Goal: Task Accomplishment & Management: Use online tool/utility

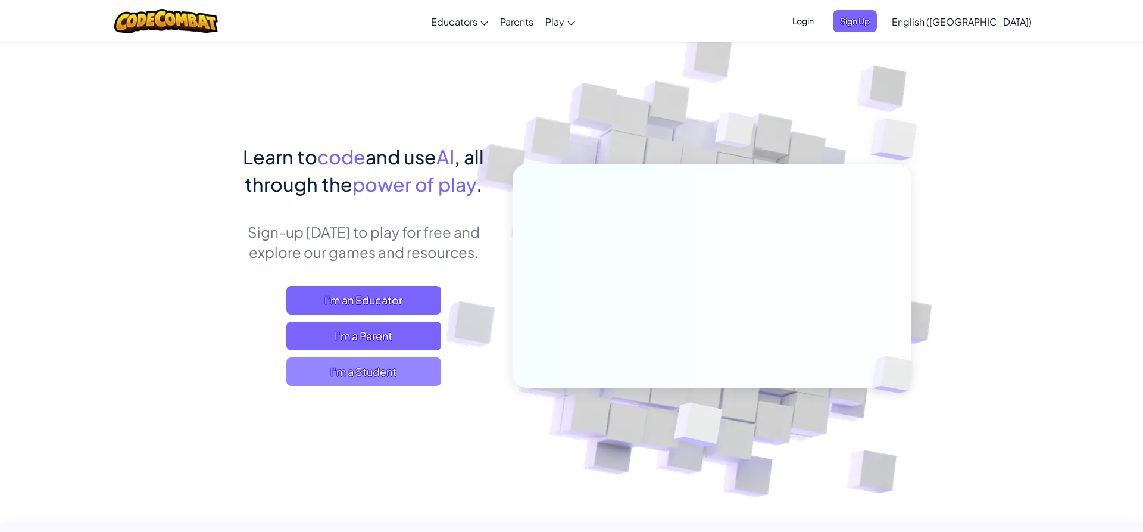
click at [392, 370] on span "I'm a Student" at bounding box center [363, 371] width 155 height 29
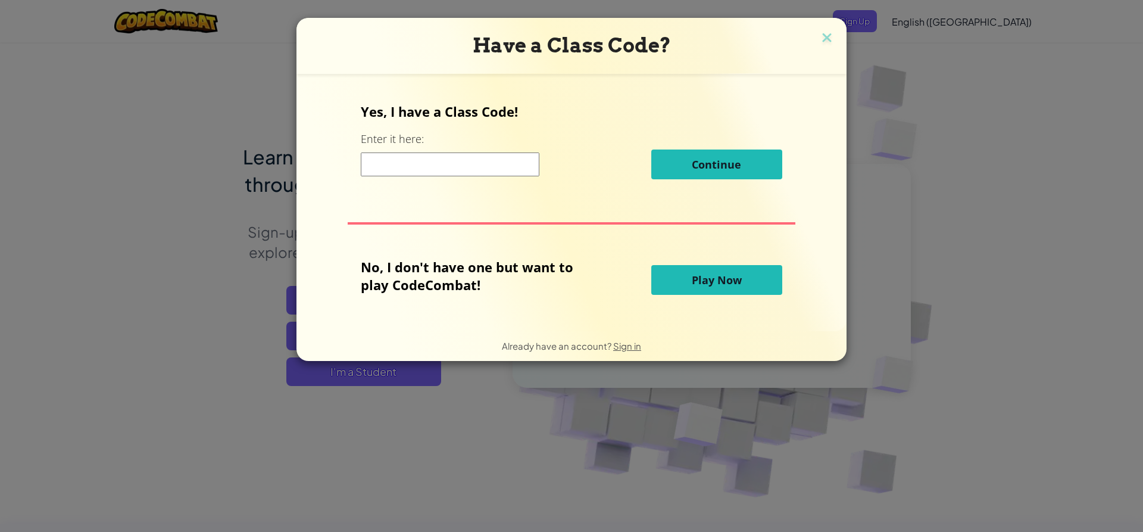
click at [737, 280] on span "Play Now" at bounding box center [717, 280] width 50 height 14
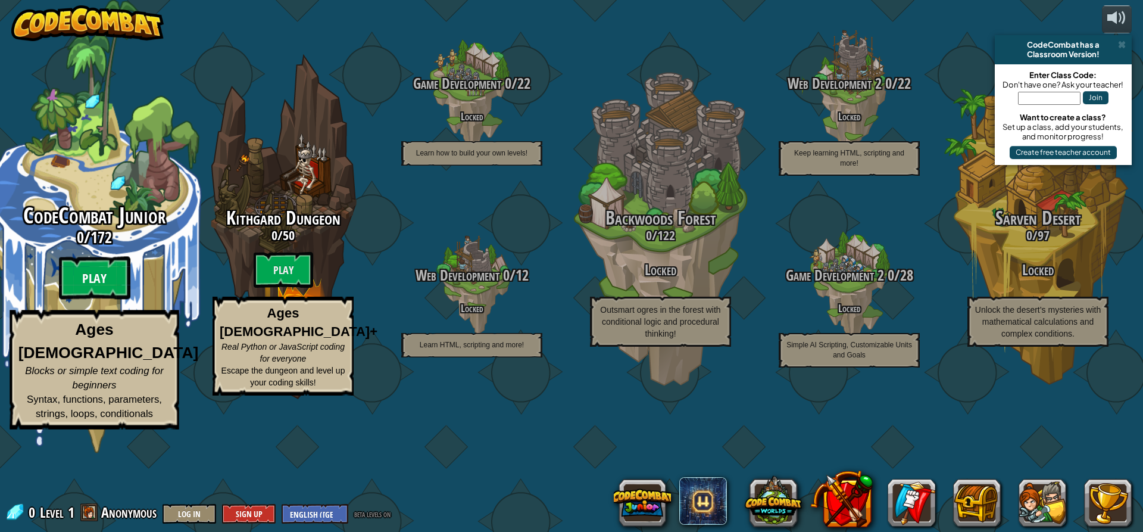
click at [99, 299] on btn "Play" at bounding box center [94, 278] width 71 height 43
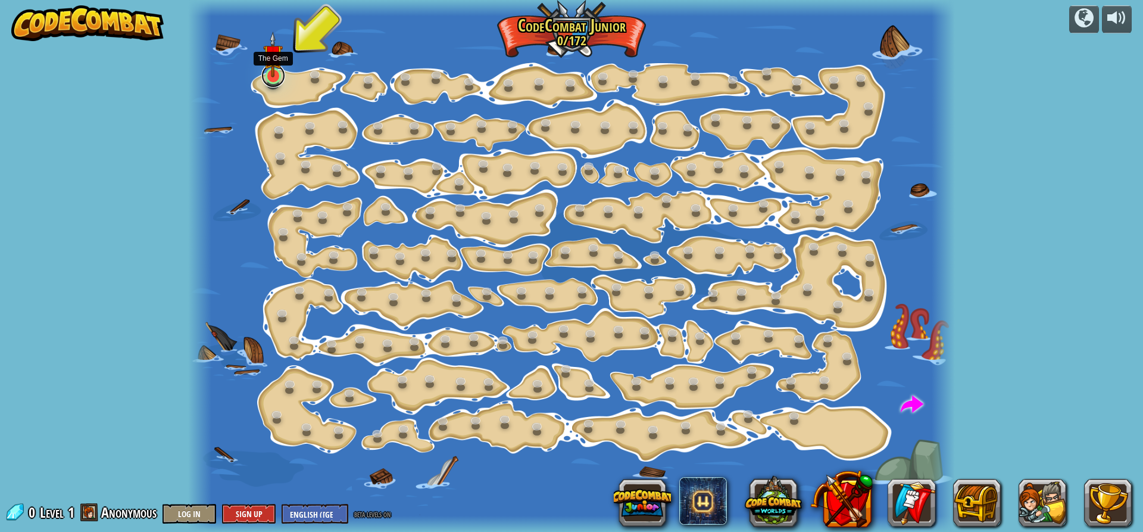
click at [273, 85] on link at bounding box center [273, 76] width 24 height 24
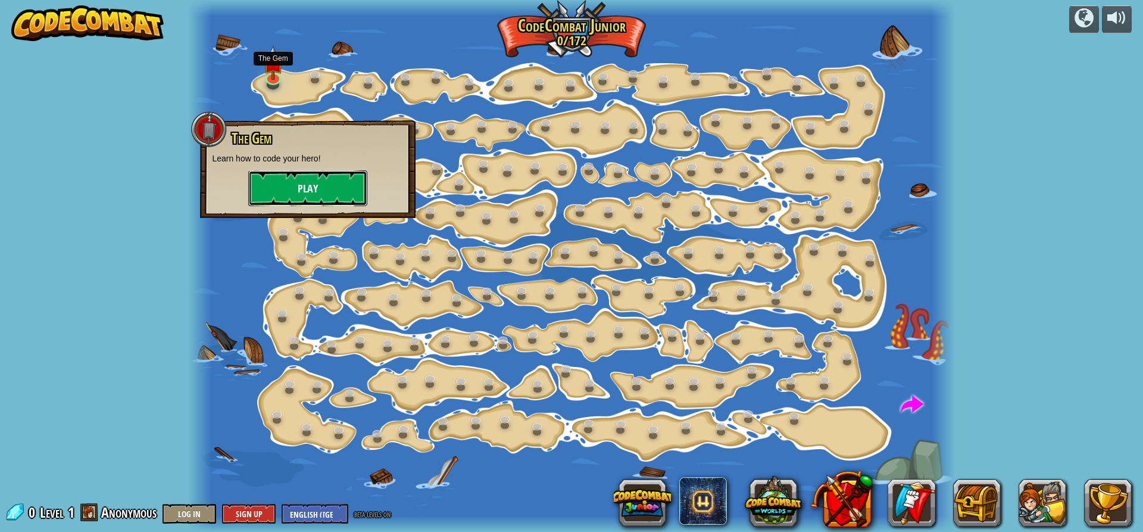
click at [325, 188] on button "Play" at bounding box center [307, 188] width 119 height 36
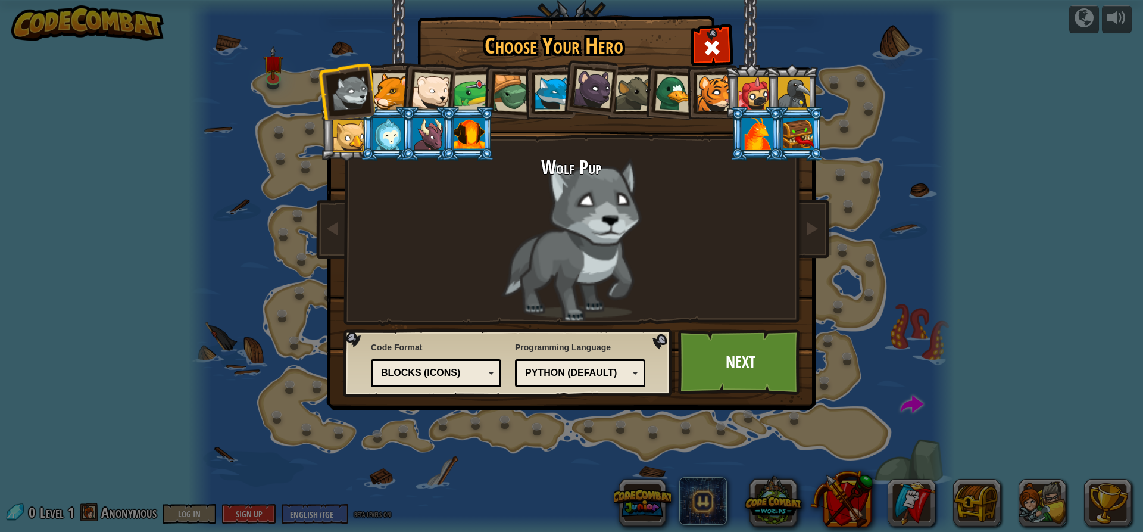
click at [382, 104] on div at bounding box center [391, 91] width 36 height 36
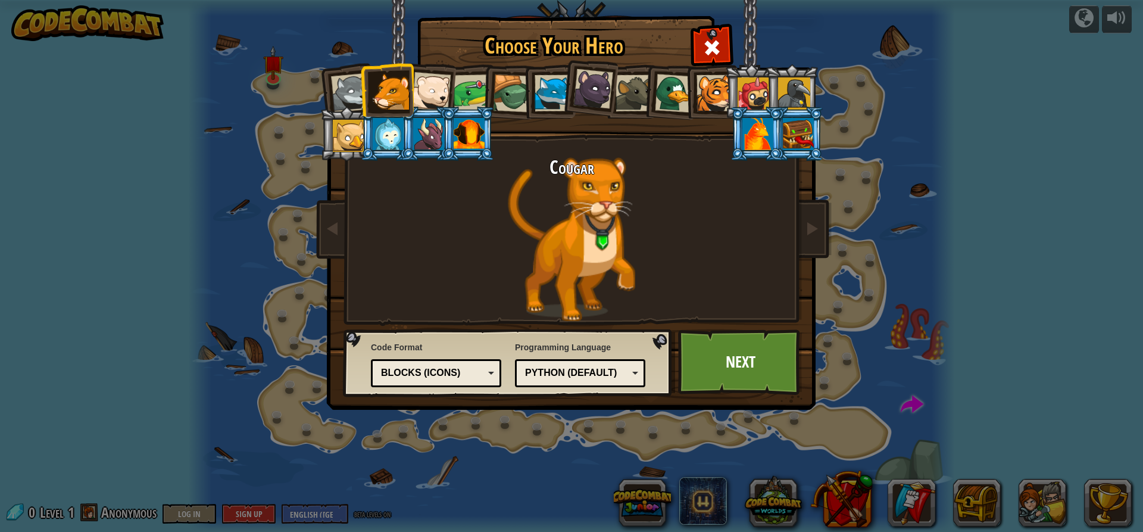
click at [348, 140] on div at bounding box center [349, 136] width 32 height 32
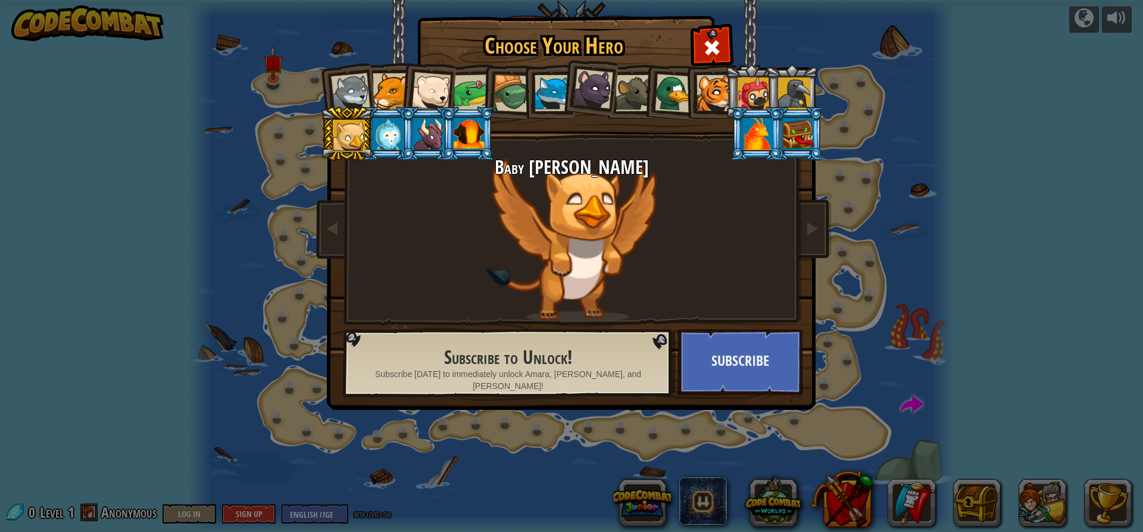
click at [468, 138] on div at bounding box center [469, 134] width 31 height 32
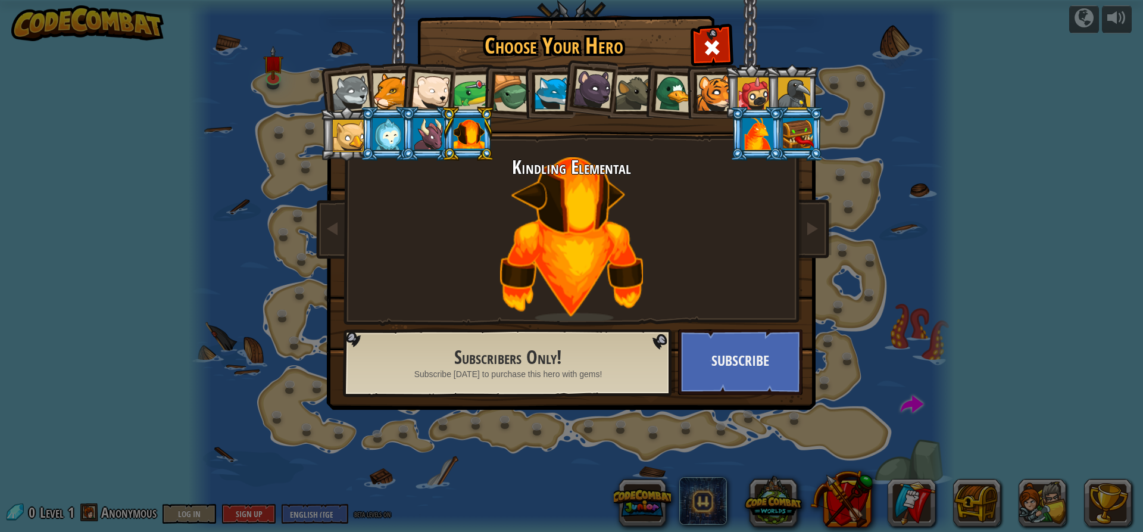
click at [382, 141] on div at bounding box center [388, 134] width 31 height 32
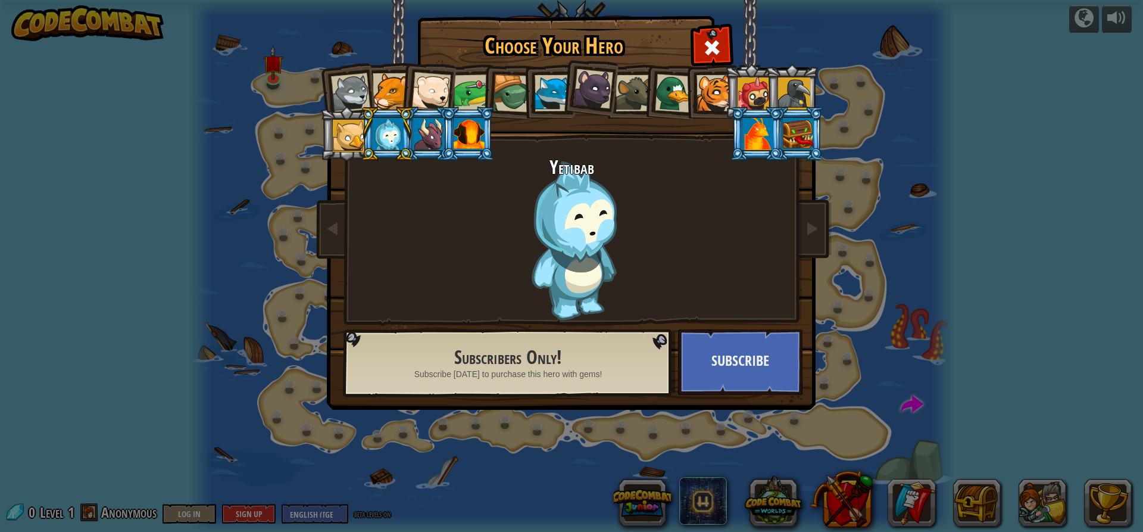
click at [340, 86] on div at bounding box center [350, 92] width 39 height 39
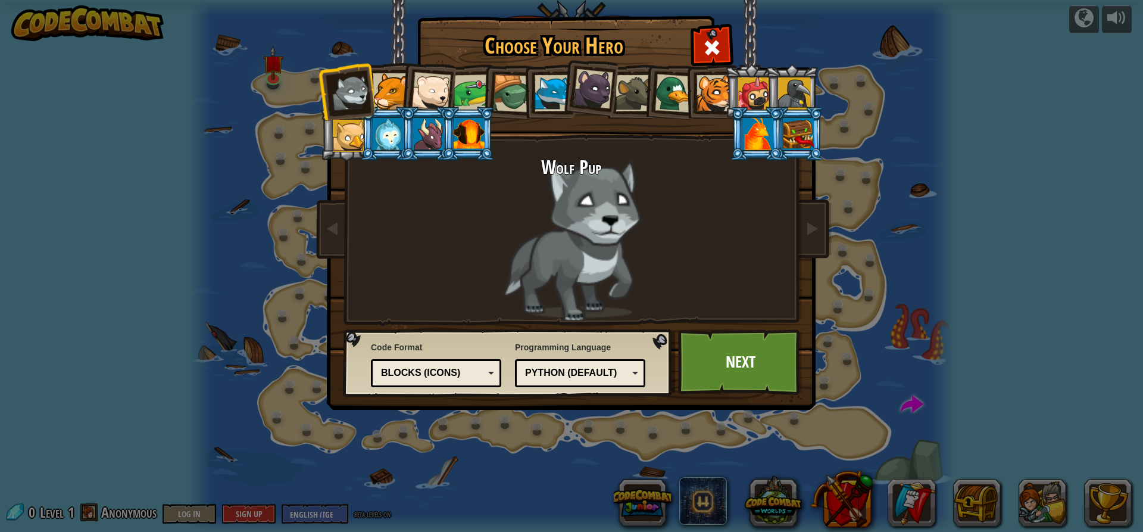
click at [391, 86] on div at bounding box center [391, 91] width 36 height 36
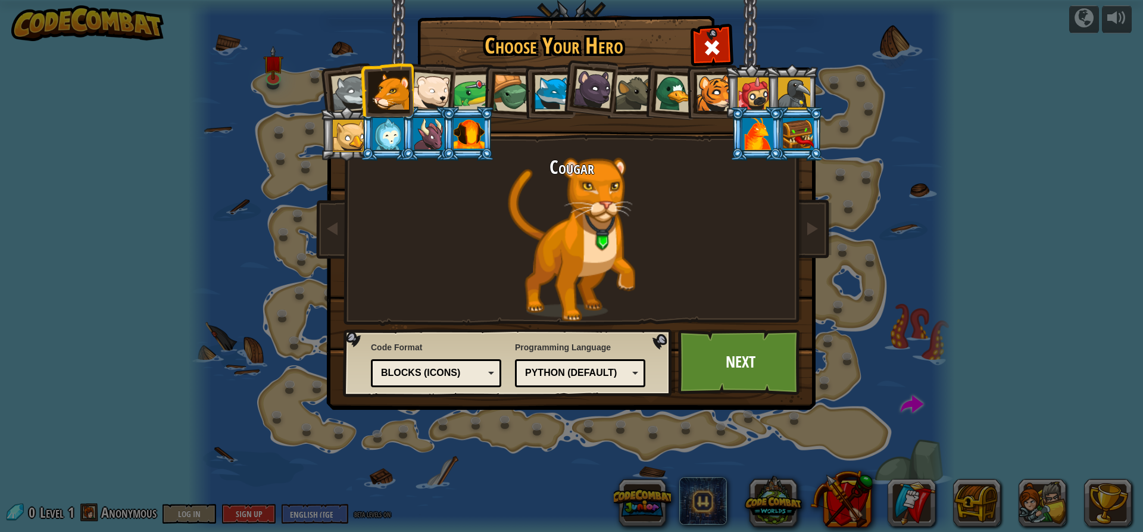
click at [448, 92] on div at bounding box center [430, 91] width 39 height 39
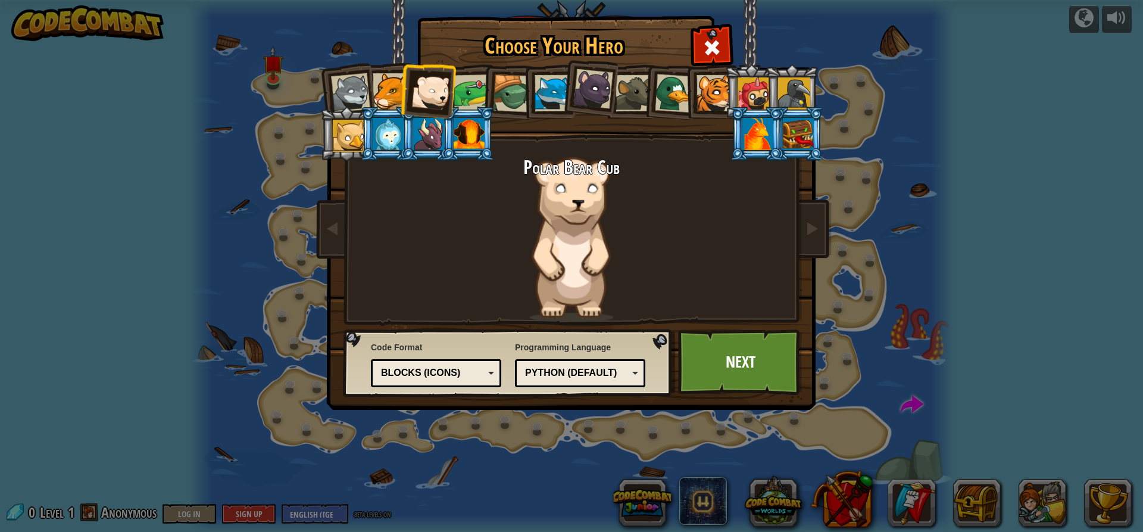
click at [717, 99] on div at bounding box center [714, 93] width 36 height 36
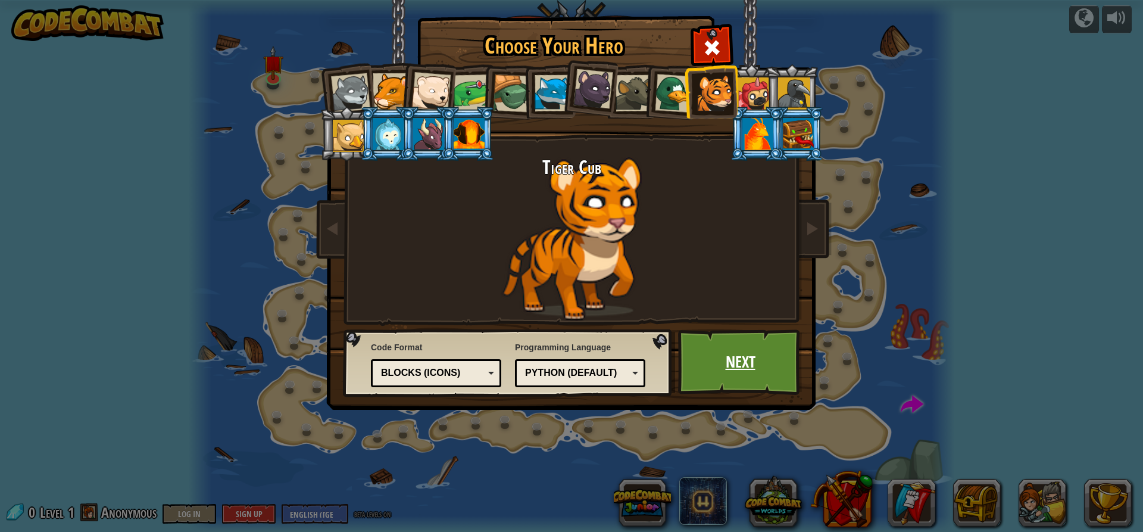
click at [730, 358] on link "Next" at bounding box center [740, 361] width 124 height 65
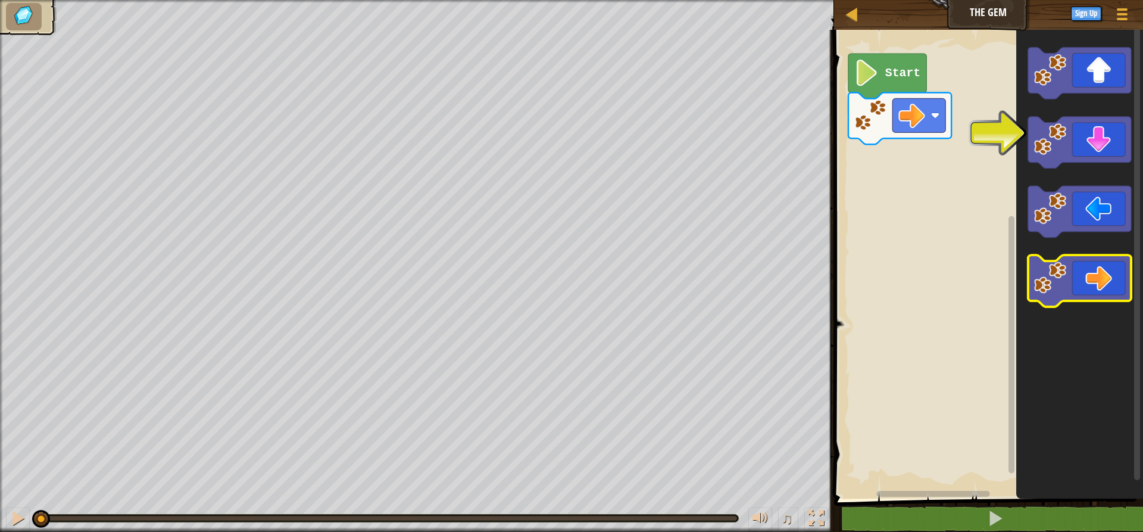
click at [1096, 268] on icon "Blockly Workspace" at bounding box center [1079, 281] width 103 height 52
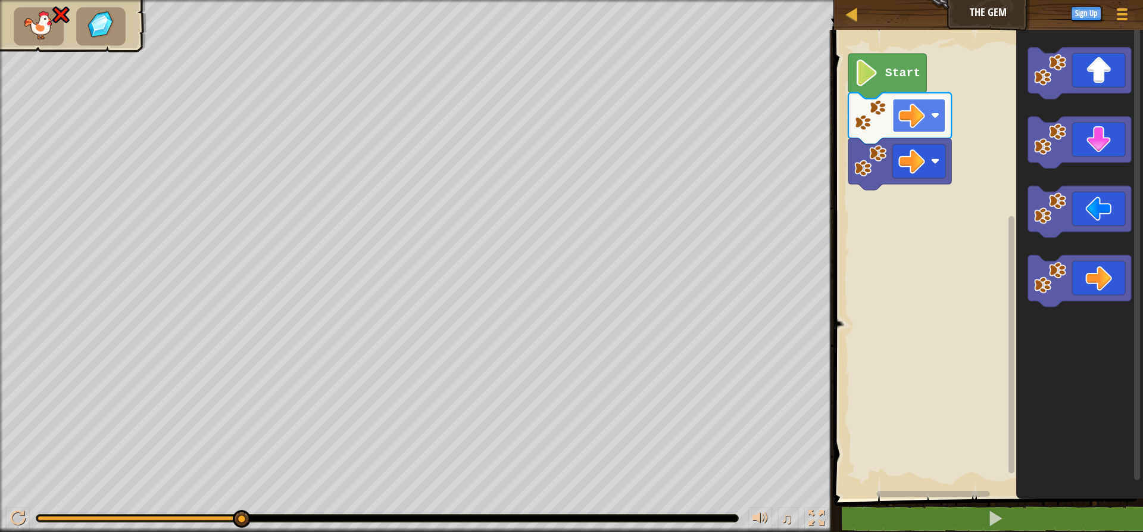
click at [934, 113] on g "Start" at bounding box center [899, 122] width 103 height 136
click at [932, 160] on image "Blockly Workspace" at bounding box center [934, 161] width 9 height 9
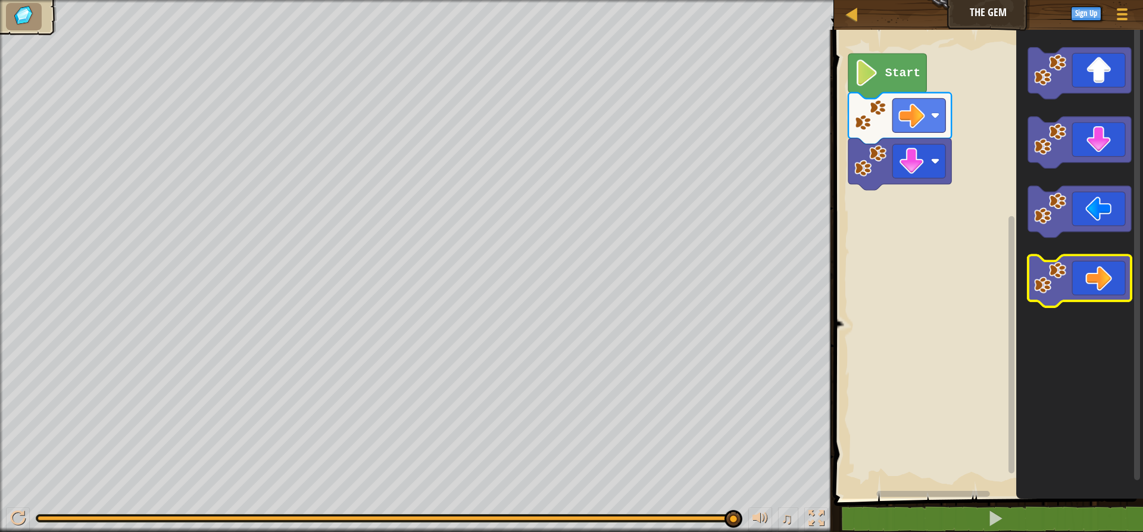
click at [1102, 272] on icon "Blockly Workspace" at bounding box center [1079, 281] width 103 height 52
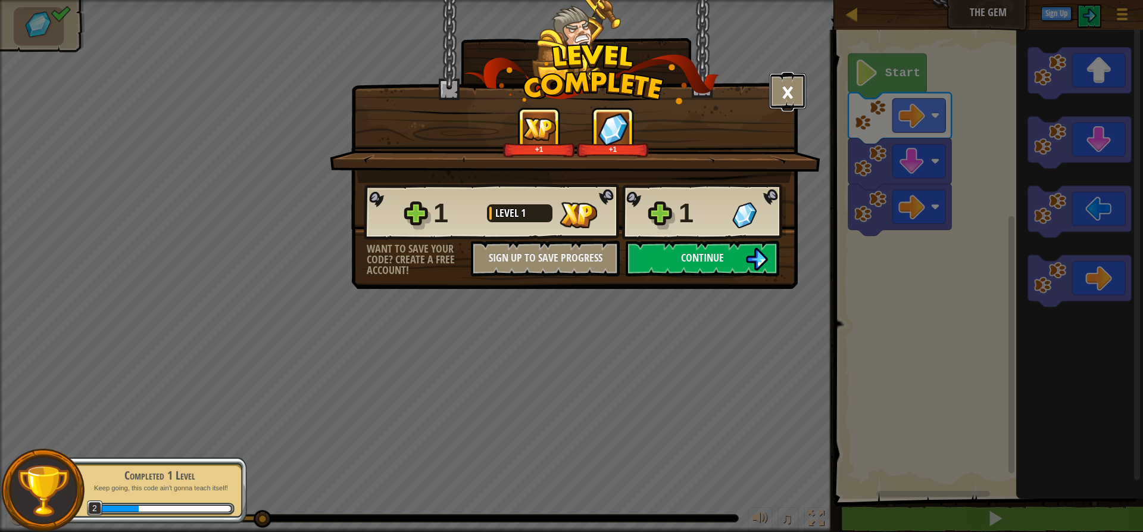
click at [792, 101] on button "×" at bounding box center [787, 91] width 37 height 36
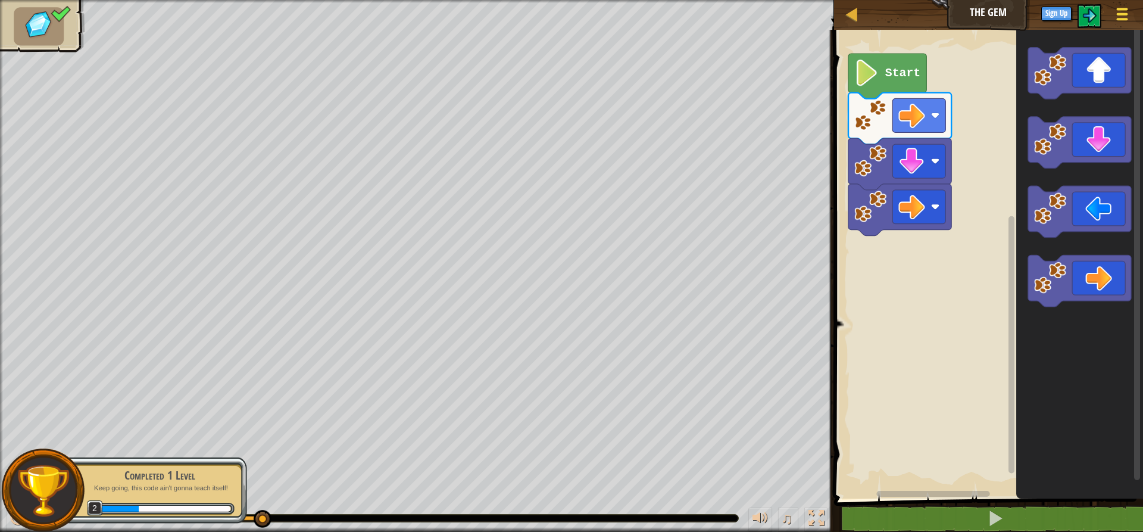
click at [1124, 14] on span at bounding box center [1122, 14] width 11 height 2
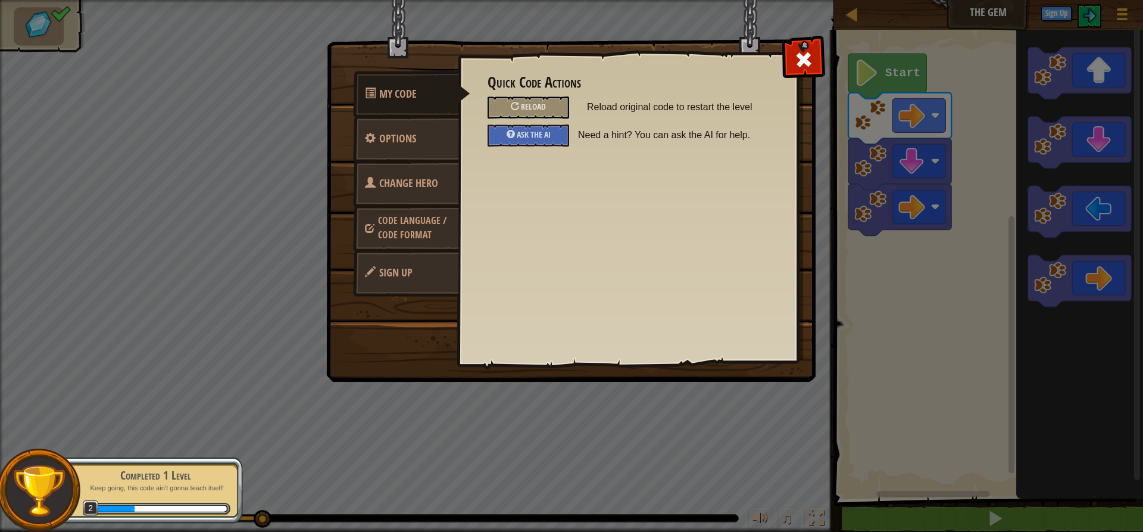
click at [421, 225] on span "Code Language / Code Format" at bounding box center [412, 227] width 68 height 27
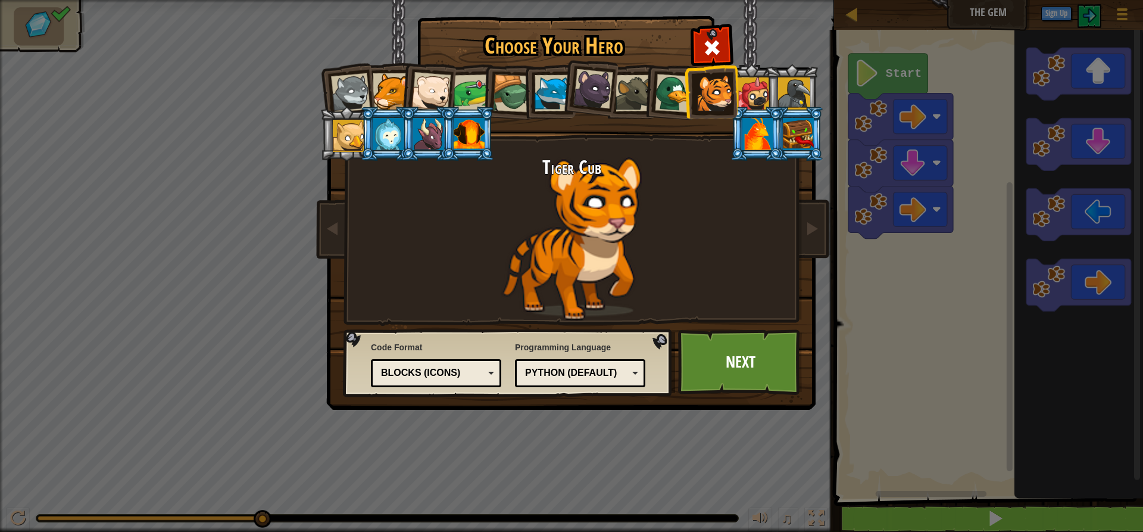
click at [480, 370] on div "Blocks (Icons)" at bounding box center [432, 373] width 103 height 14
click at [616, 374] on div "Python (Default)" at bounding box center [576, 373] width 103 height 14
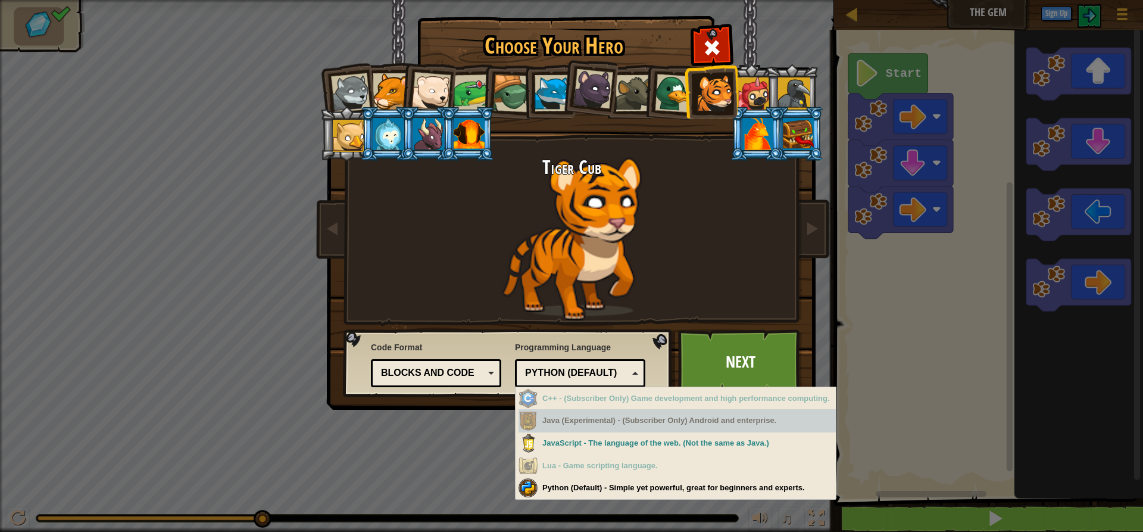
click at [603, 424] on div "Java (Experimental) - (Subscriber Only) Android and enterprise." at bounding box center [676, 420] width 317 height 23
click at [647, 420] on div "Java (Experimental) - (Subscriber Only) Android and enterprise." at bounding box center [676, 420] width 317 height 23
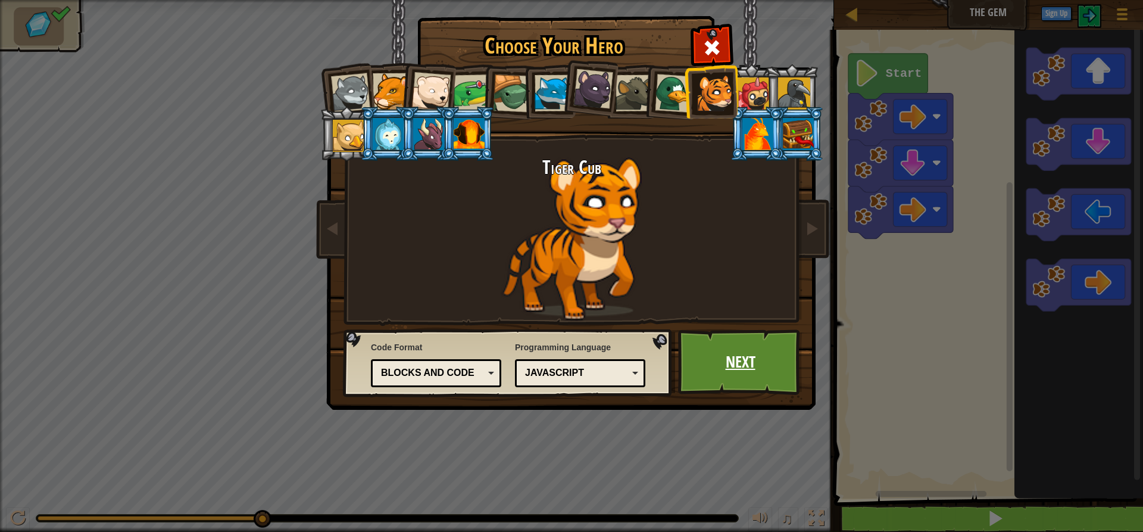
click at [731, 369] on link "Next" at bounding box center [740, 361] width 124 height 65
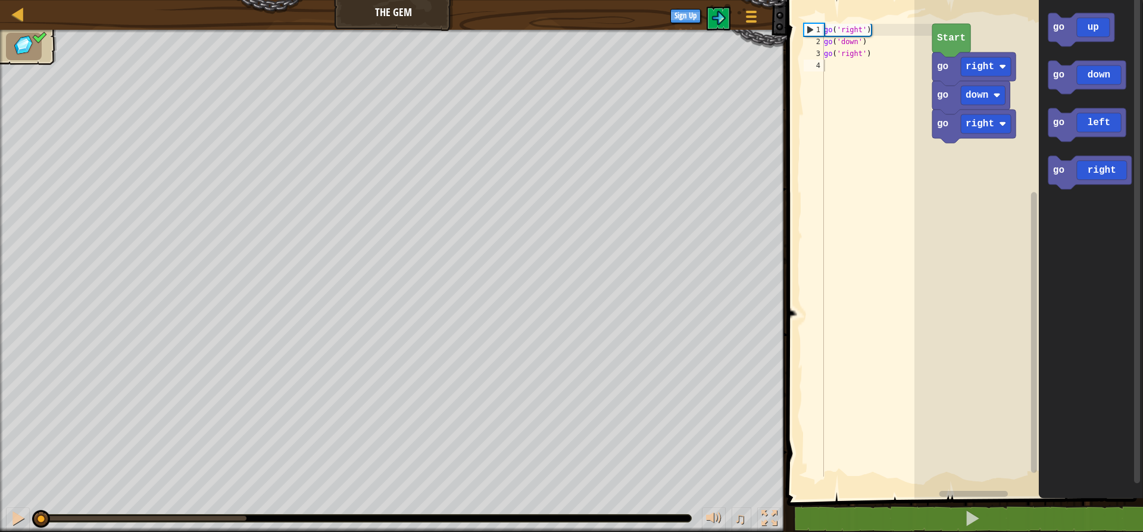
click at [952, 43] on text "Start" at bounding box center [951, 38] width 29 height 11
click at [985, 68] on g "go right go down go right Start" at bounding box center [973, 83] width 83 height 119
click at [985, 68] on text "right" at bounding box center [980, 66] width 29 height 11
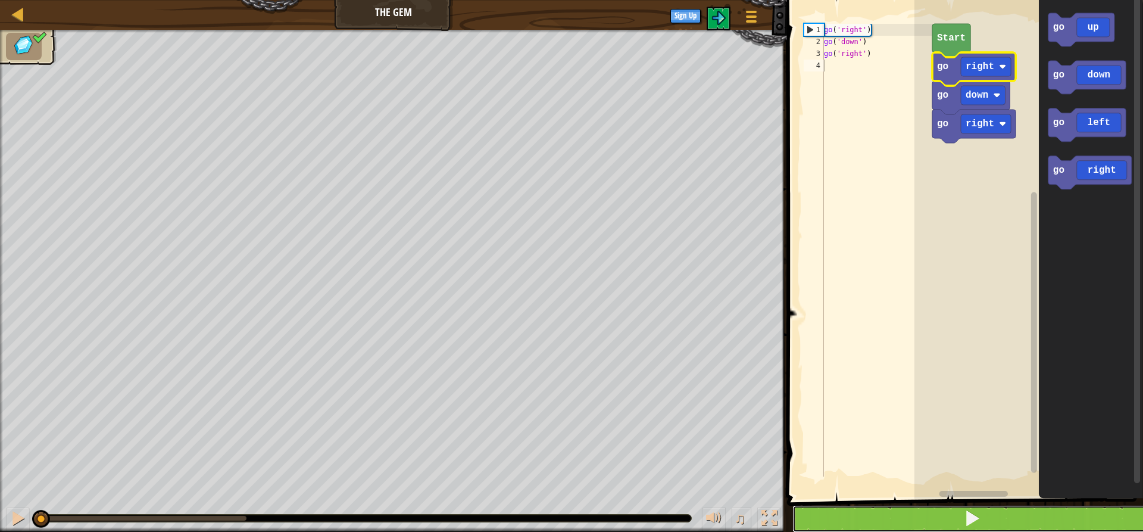
click at [973, 521] on span at bounding box center [972, 518] width 17 height 17
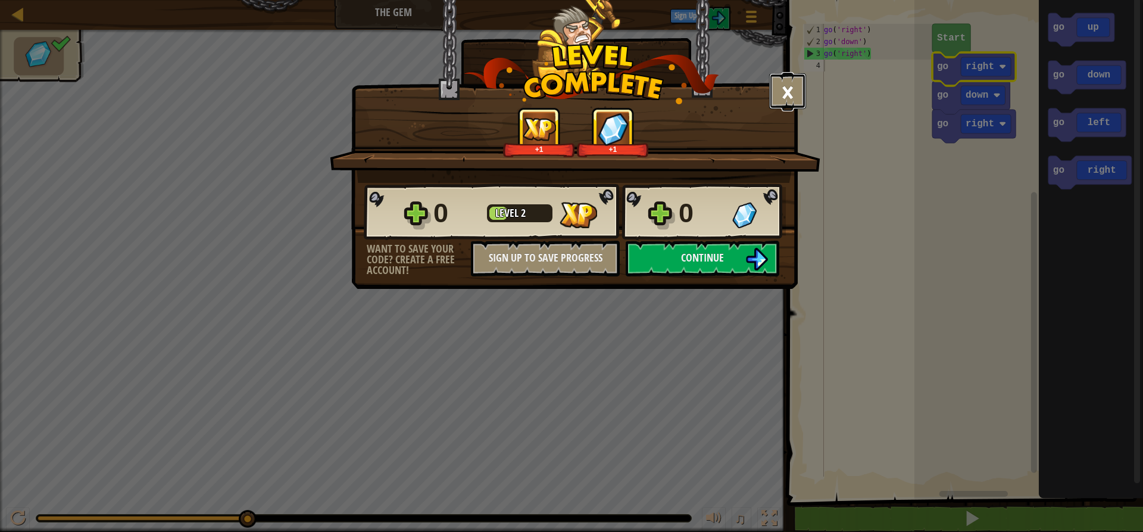
click at [788, 95] on button "×" at bounding box center [787, 91] width 37 height 36
